Goal: Find specific page/section: Find specific page/section

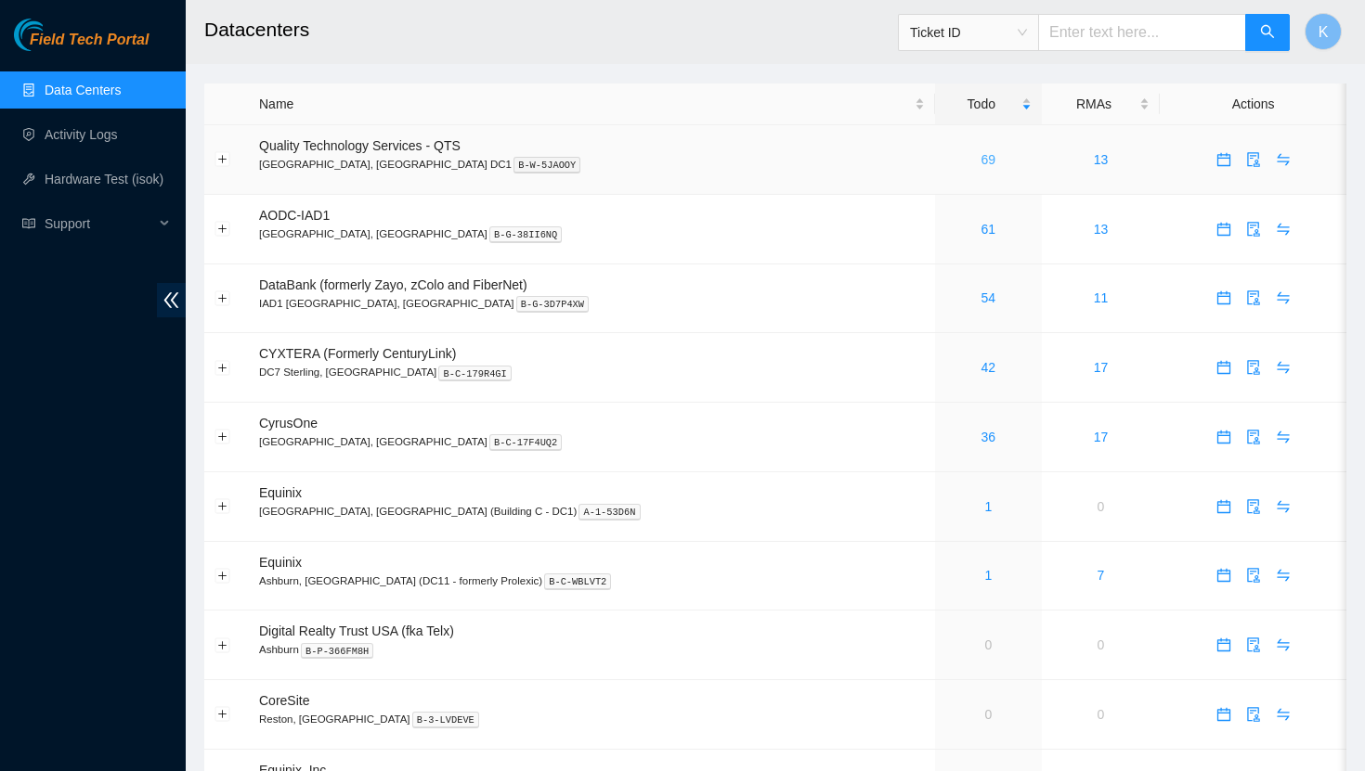
click at [981, 155] on link "69" at bounding box center [988, 159] width 15 height 15
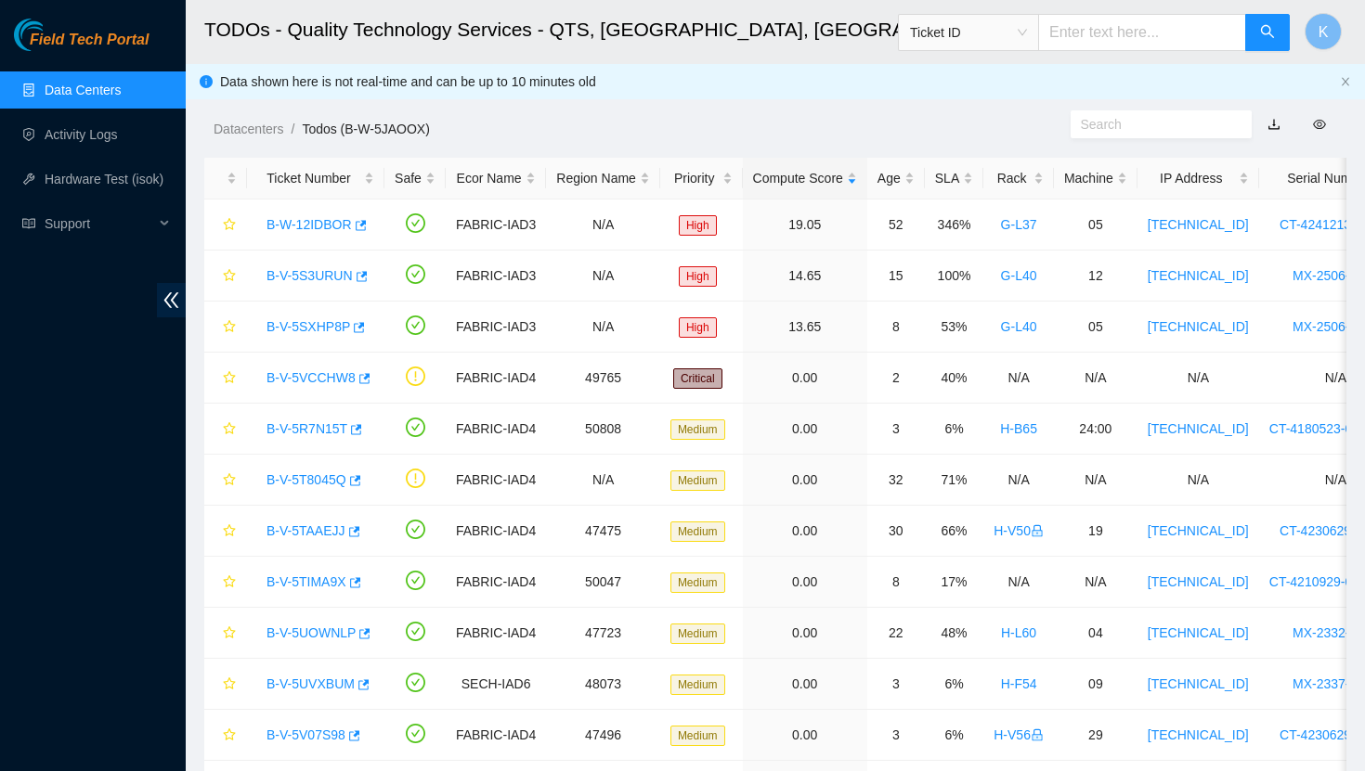
click at [88, 83] on link "Data Centers" at bounding box center [83, 90] width 76 height 15
